Goal: Task Accomplishment & Management: Complete application form

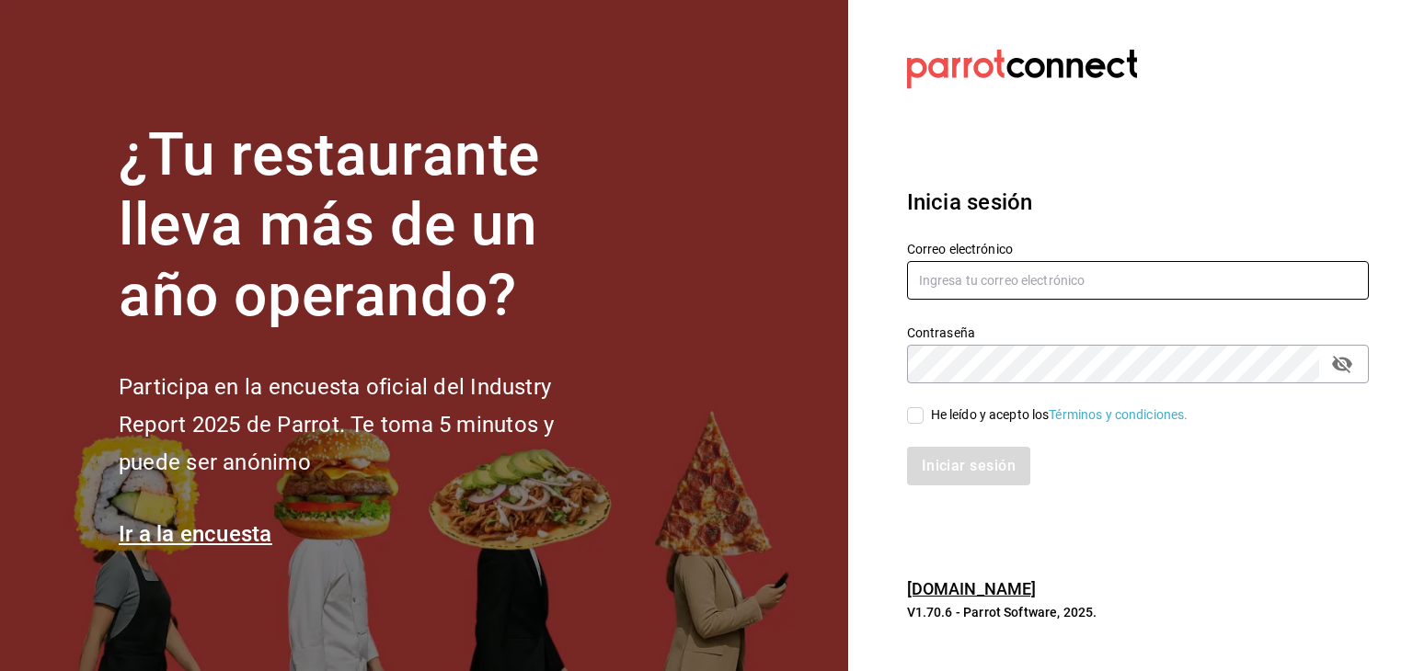
type input "[EMAIL_ADDRESS][DOMAIN_NAME]"
click at [924, 420] on span "He leído y acepto los Términos y condiciones." at bounding box center [1056, 415] width 265 height 19
click at [924, 420] on input "He leído y acepto los Términos y condiciones." at bounding box center [915, 415] width 17 height 17
checkbox input "true"
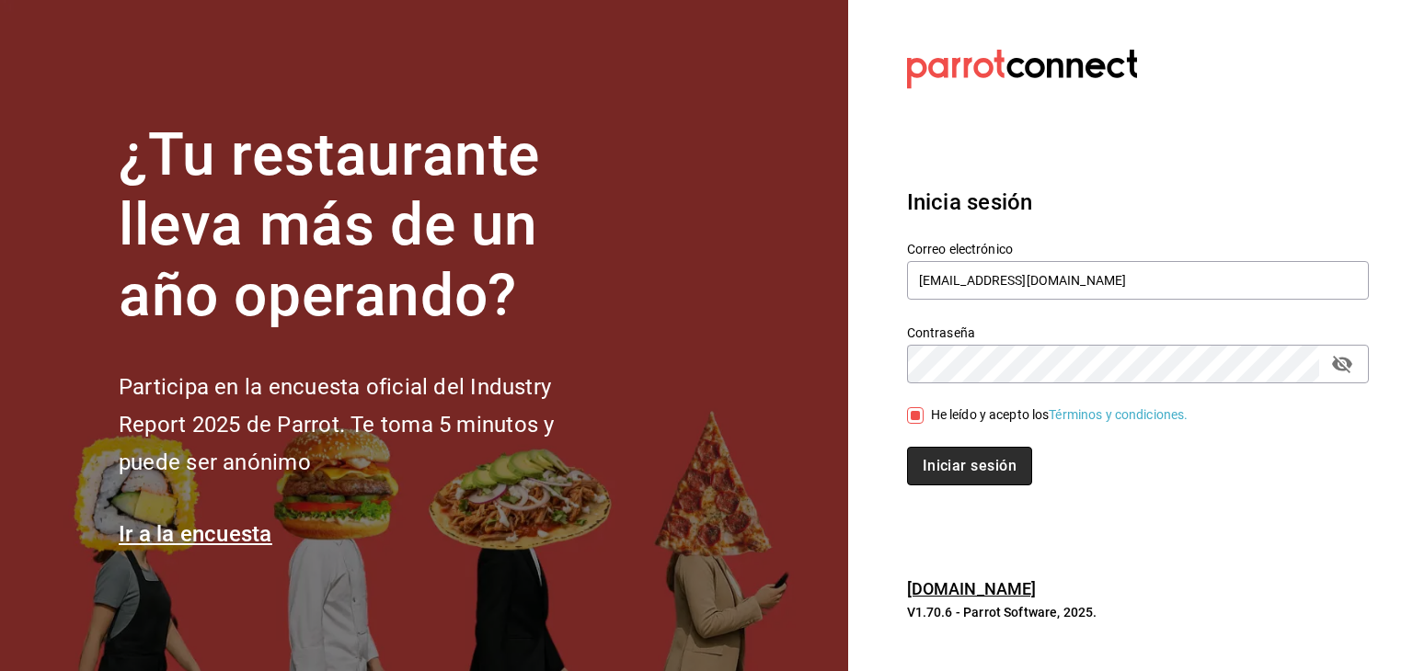
click at [947, 467] on button "Iniciar sesión" at bounding box center [969, 466] width 125 height 39
